Goal: Information Seeking & Learning: Learn about a topic

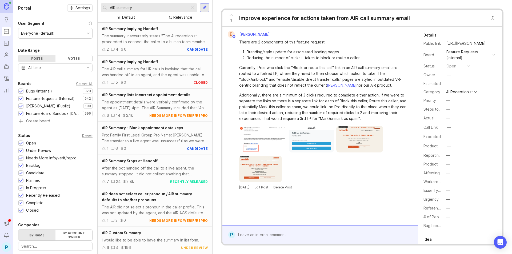
scroll to position [912, 0]
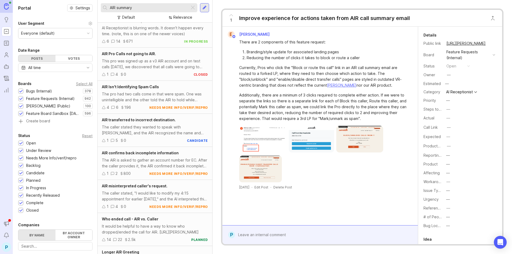
click at [37, 90] on div "Bugs (Internal)" at bounding box center [39, 91] width 26 height 6
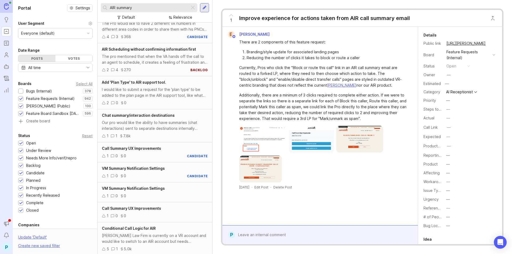
scroll to position [809, 0]
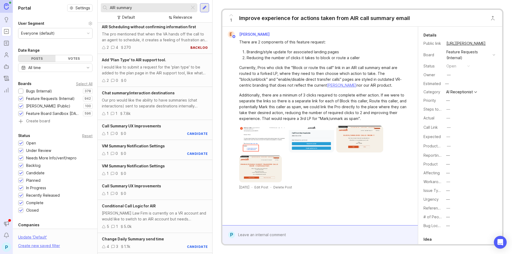
click at [147, 218] on div "[PERSON_NAME] Law Firm is currently on a VR account and would like to switch to…" at bounding box center [155, 216] width 106 height 12
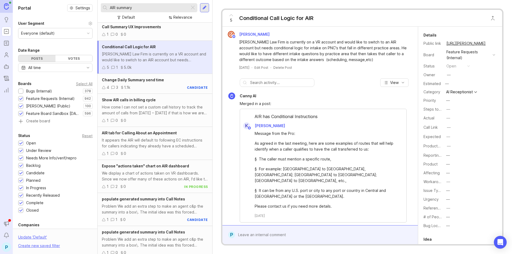
scroll to position [969, 0]
click at [157, 146] on div "It appears the AIR will default to following EC instructions for callers indica…" at bounding box center [155, 142] width 106 height 12
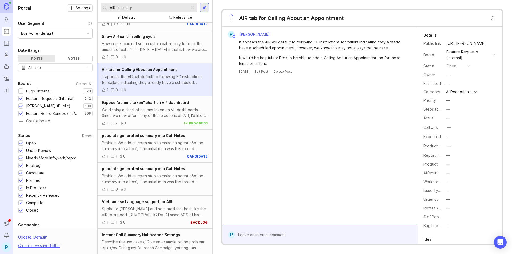
scroll to position [1047, 0]
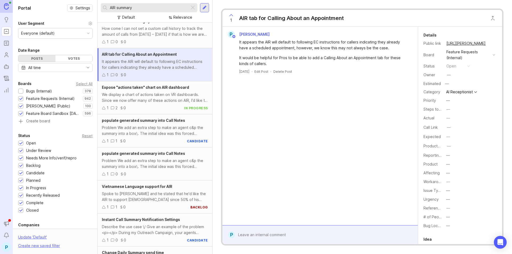
click at [160, 137] on div "populate generated summary into Call Notes Problem We add an extra step to make…" at bounding box center [155, 130] width 115 height 33
